Goal: Information Seeking & Learning: Learn about a topic

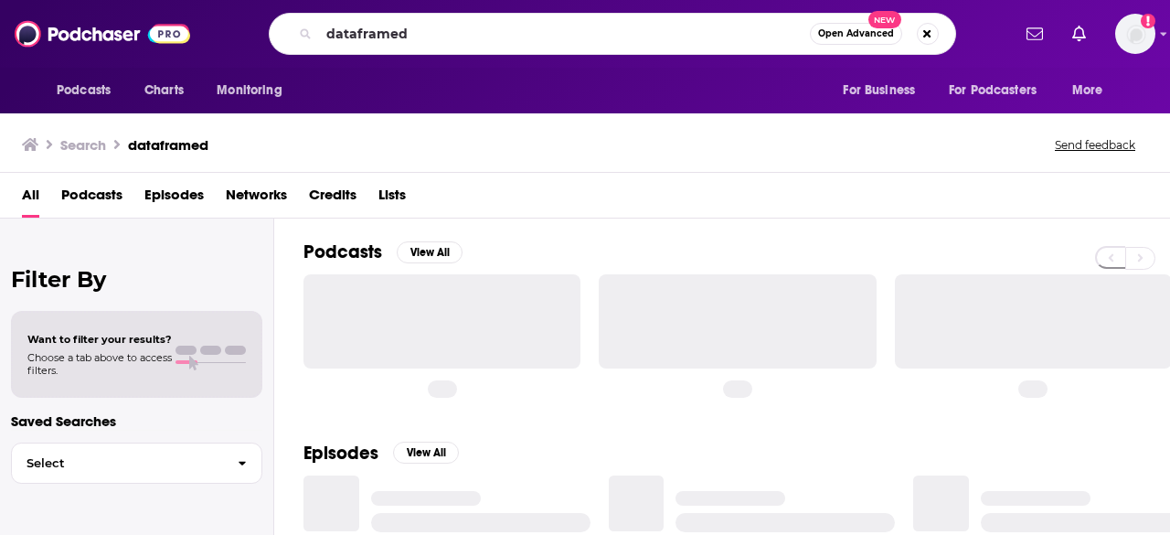
click at [451, 40] on input "dataframed" at bounding box center [564, 33] width 491 height 29
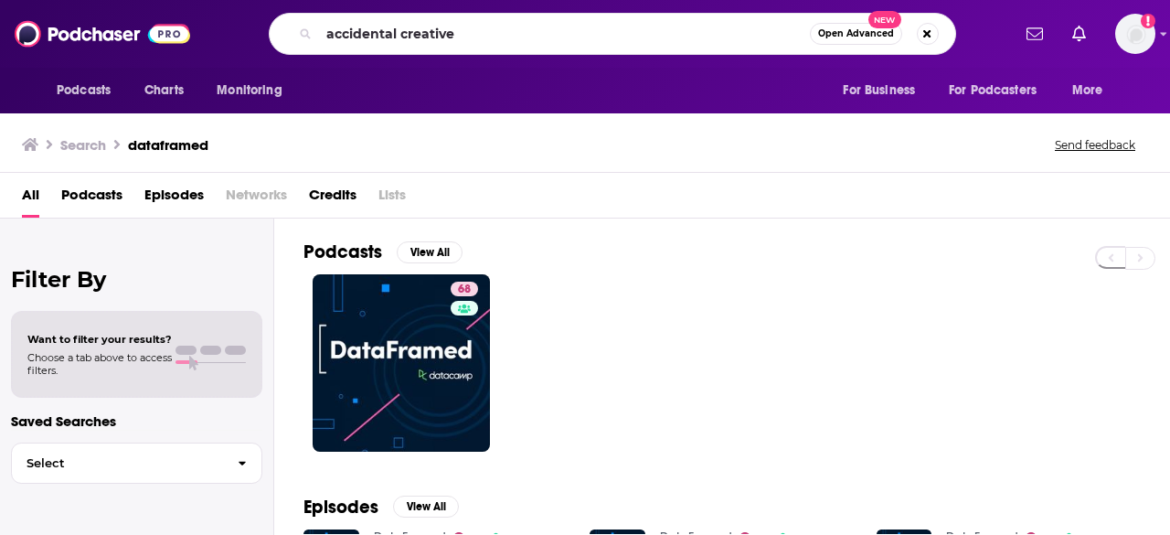
type input "accidental creative"
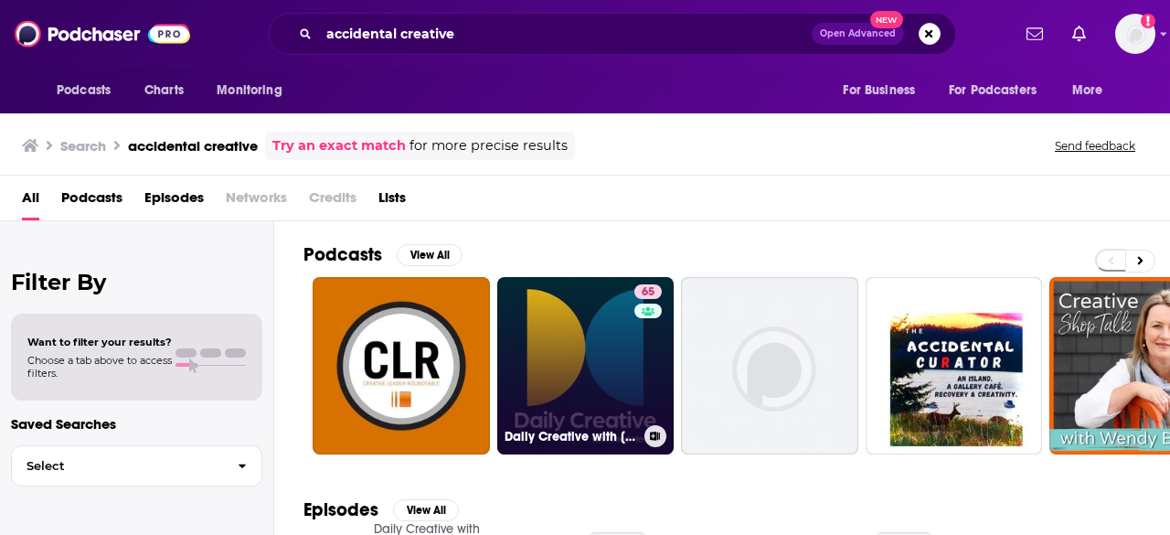
click at [611, 341] on link "65 Daily Creative with [PERSON_NAME]" at bounding box center [585, 365] width 177 height 177
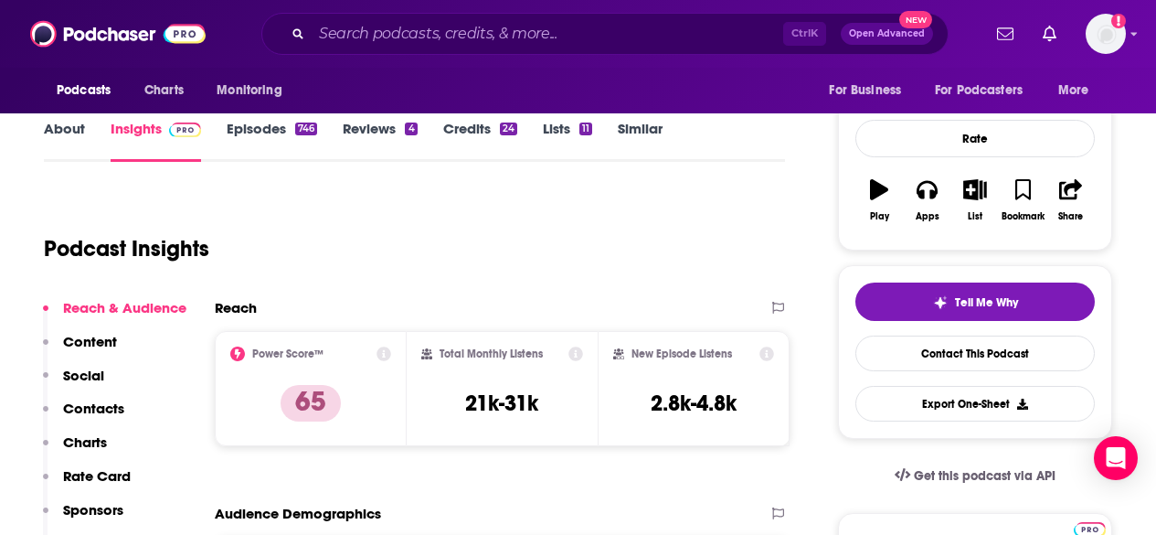
scroll to position [274, 0]
